Goal: Find contact information: Find contact information

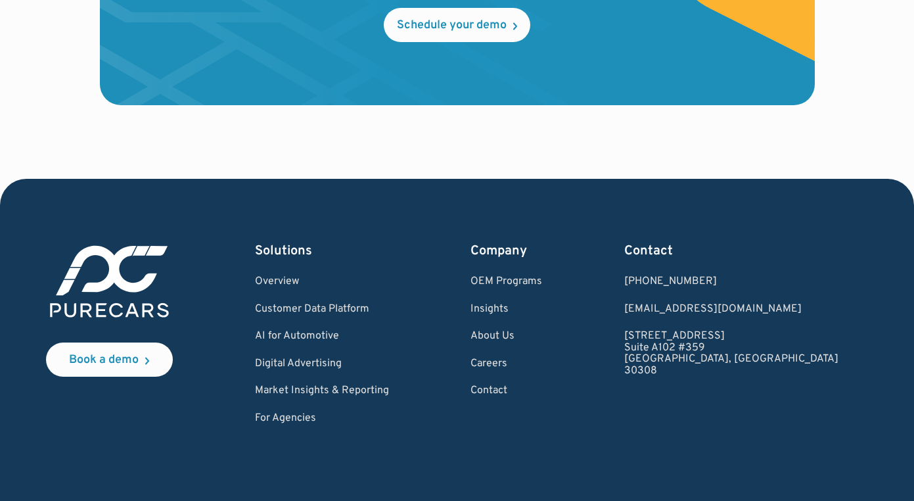
scroll to position [3929, 0]
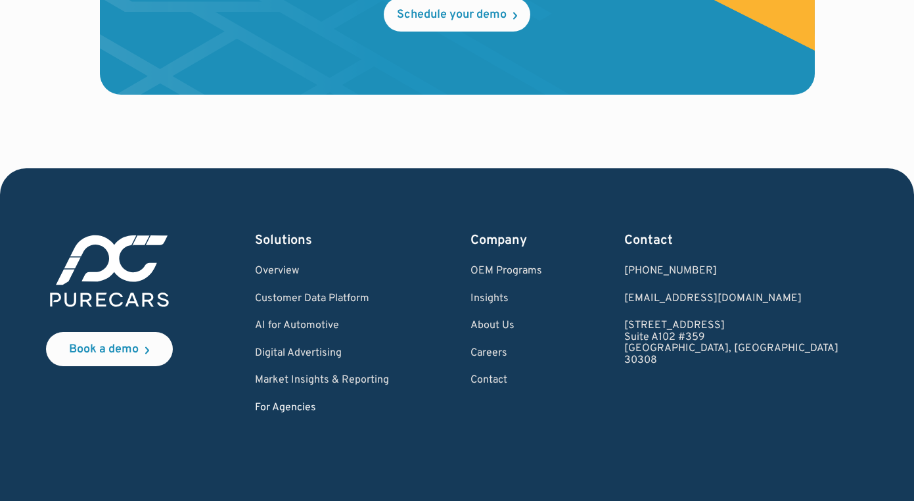
click at [328, 412] on link "For Agencies" at bounding box center [322, 408] width 134 height 12
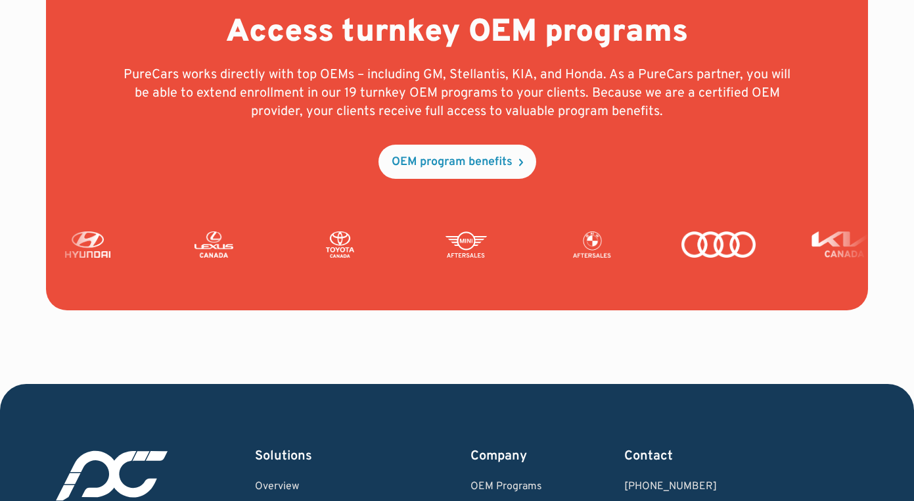
scroll to position [3210, 0]
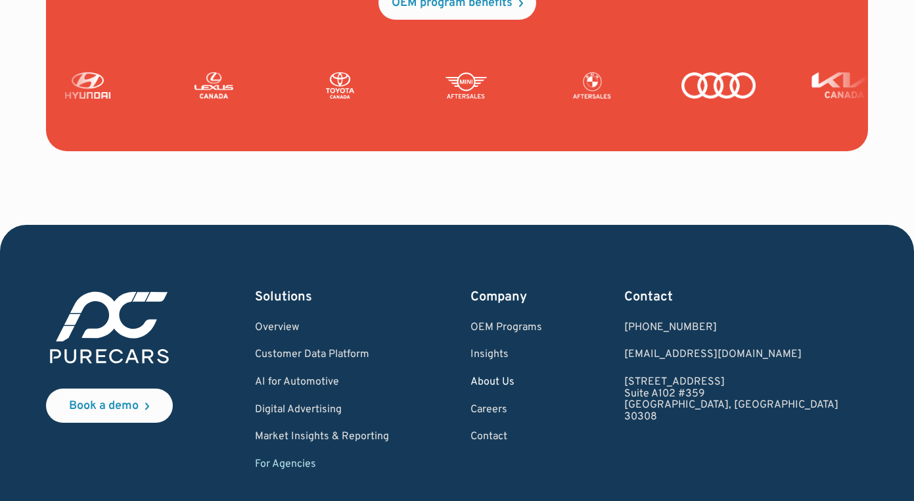
click at [542, 380] on link "About Us" at bounding box center [507, 383] width 72 height 12
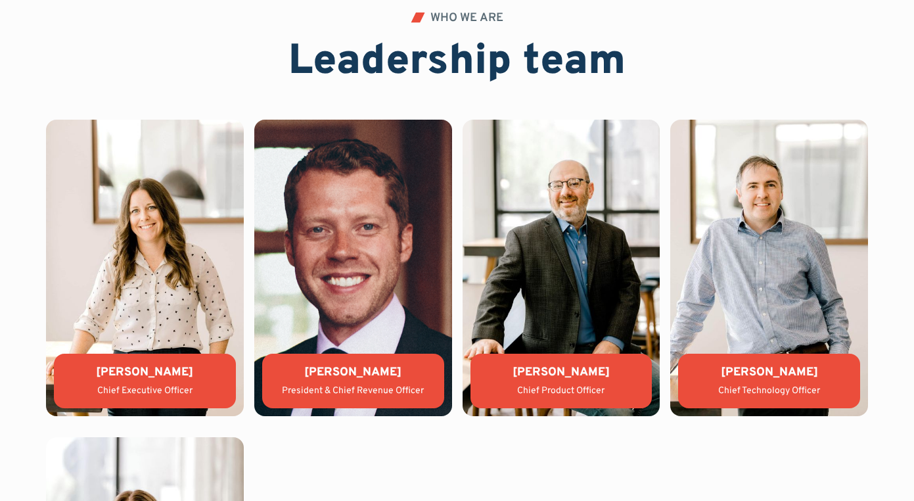
scroll to position [2685, 0]
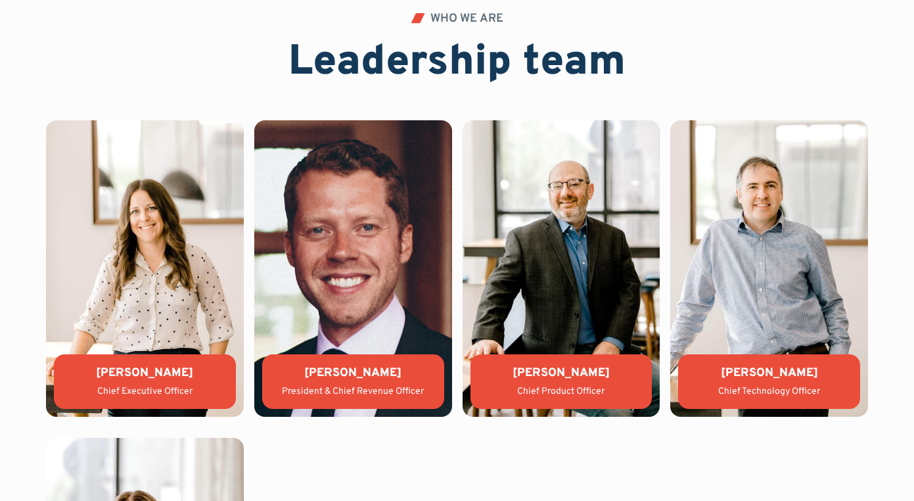
drag, startPoint x: 518, startPoint y: 373, endPoint x: 608, endPoint y: 373, distance: 90.1
click at [608, 373] on div "Matthew Groner" at bounding box center [561, 373] width 161 height 16
copy div "Matthew Groner"
click at [672, 64] on div "WHO WE ARE Leadership team" at bounding box center [457, 51] width 823 height 76
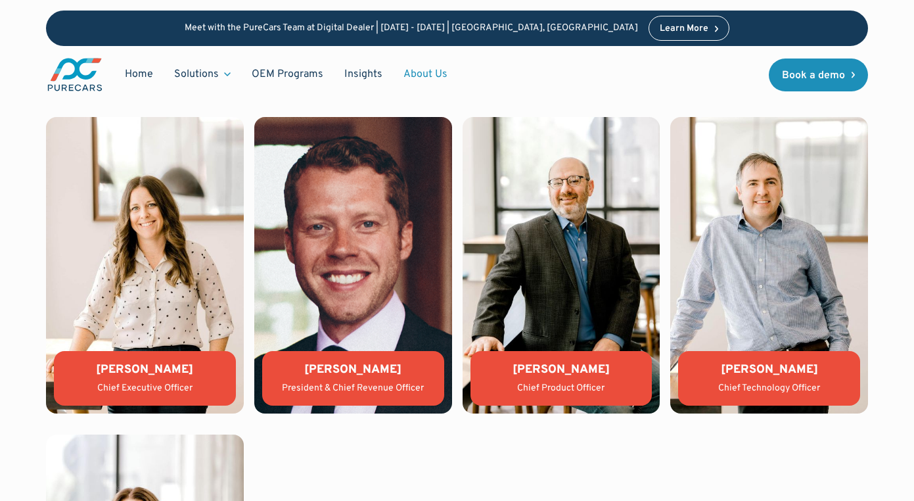
scroll to position [2682, 0]
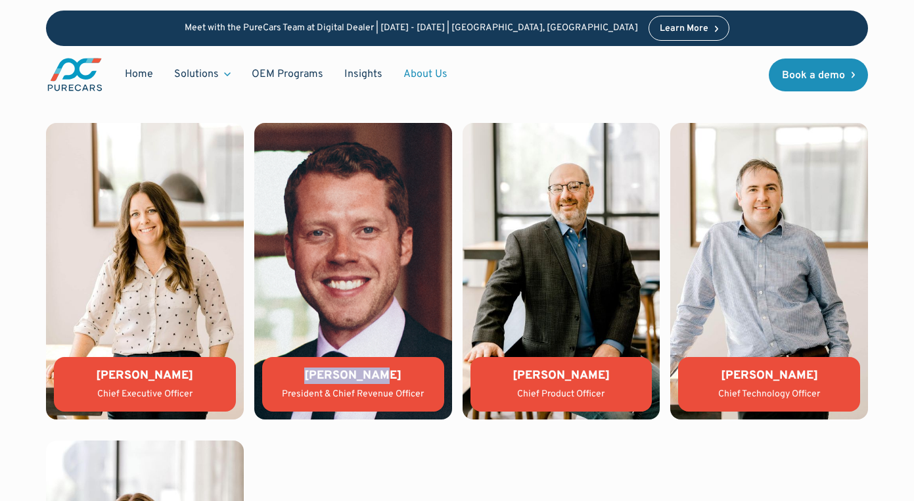
drag, startPoint x: 398, startPoint y: 377, endPoint x: 320, endPoint y: 377, distance: 77.6
click at [320, 377] on div "Jason Wiley" at bounding box center [353, 375] width 161 height 16
copy div "Jason Wiley"
click at [491, 109] on div "WHO WE ARE Leadership team Lauren Donalson Chief Executive Officer Jason Wiley …" at bounding box center [457, 377] width 823 height 722
drag, startPoint x: 196, startPoint y: 377, endPoint x: 97, endPoint y: 377, distance: 98.6
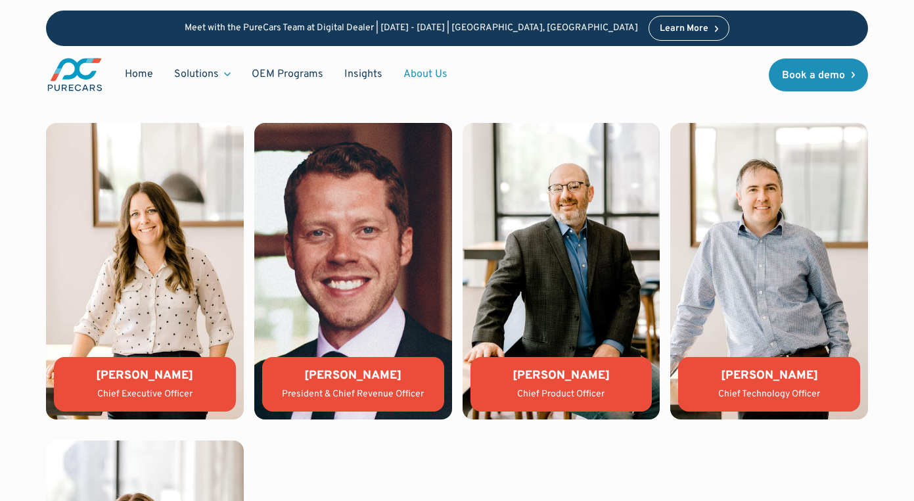
click at [97, 377] on div "Lauren Donalson" at bounding box center [144, 375] width 161 height 16
copy div "Lauren Donalson"
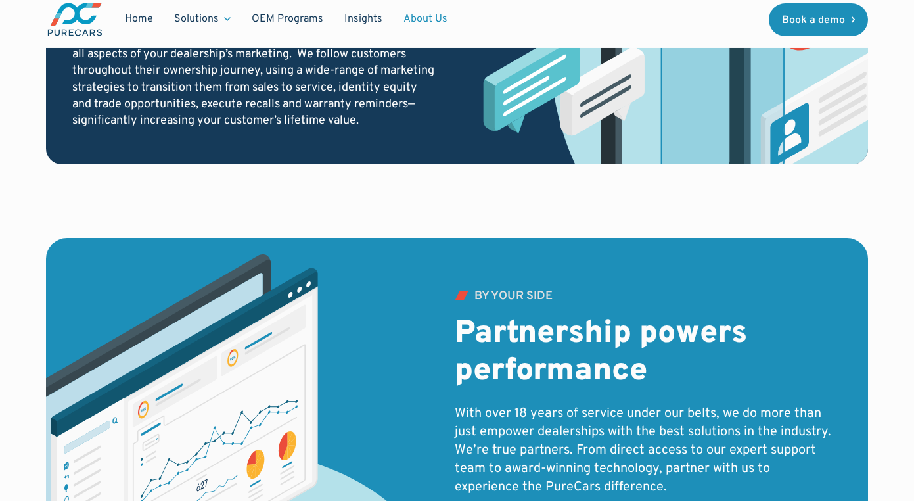
scroll to position [1958, 0]
